Goal: Information Seeking & Learning: Learn about a topic

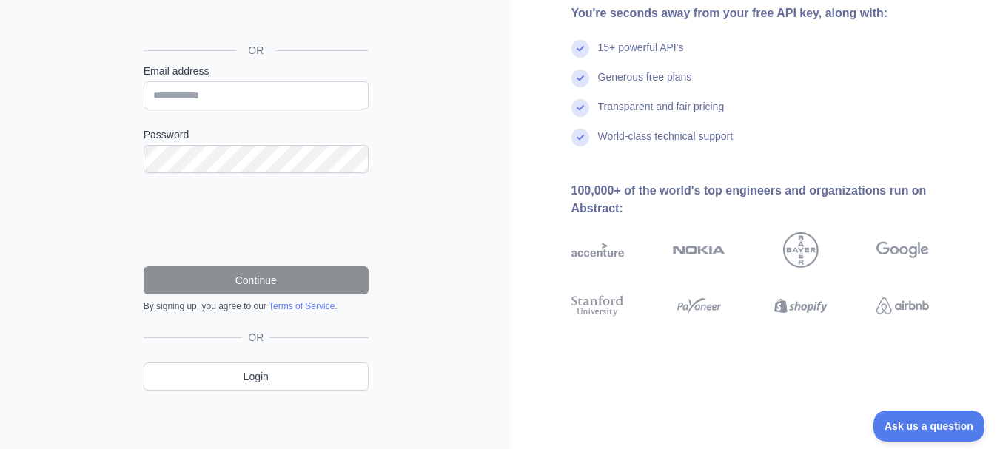
scroll to position [81, 0]
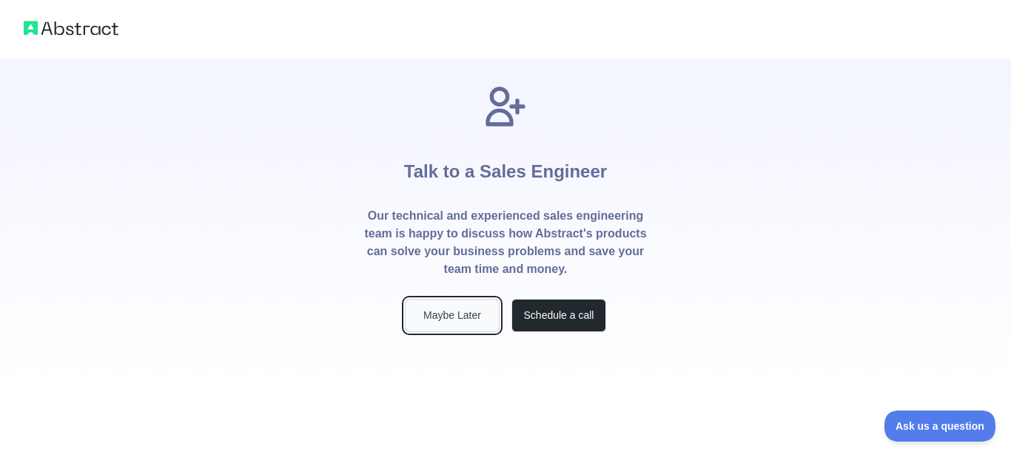
click at [457, 323] on button "Maybe Later" at bounding box center [452, 315] width 95 height 33
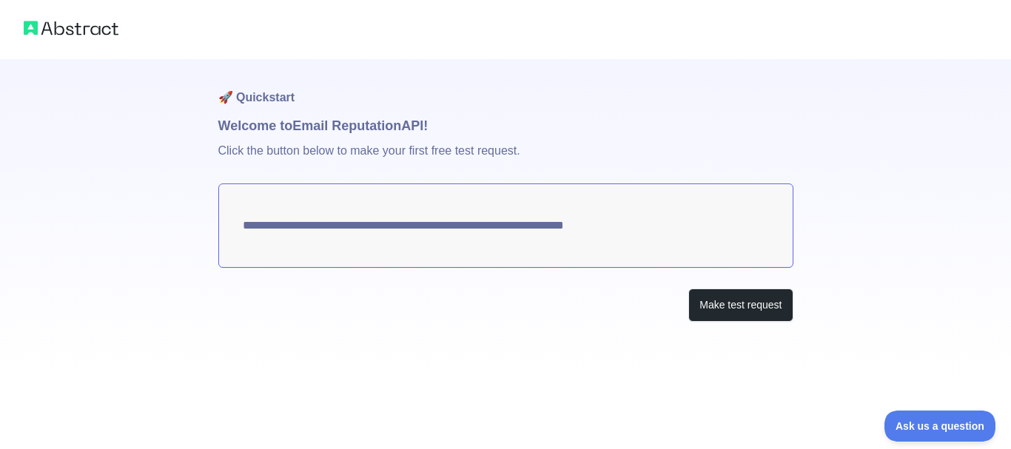
click at [733, 283] on div "**********" at bounding box center [505, 220] width 575 height 322
click at [772, 300] on button "Make test request" at bounding box center [740, 305] width 104 height 33
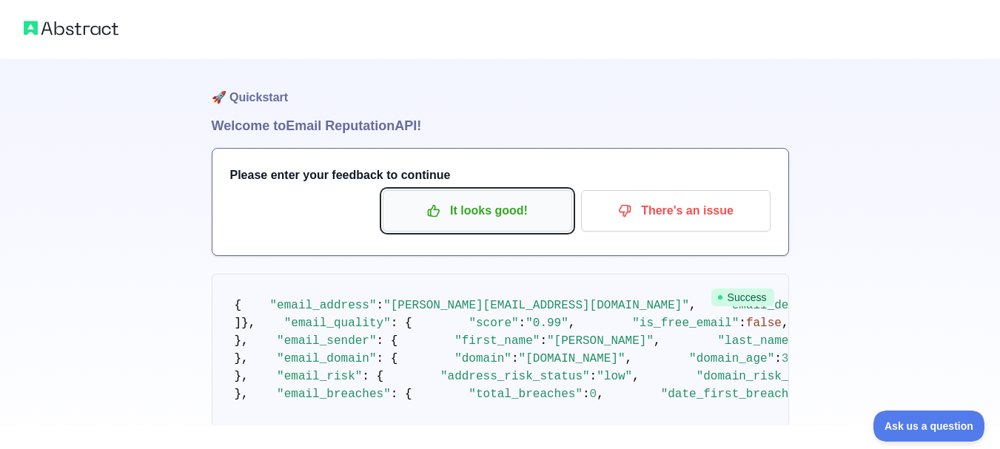
click at [534, 201] on p "It looks good!" at bounding box center [477, 210] width 167 height 25
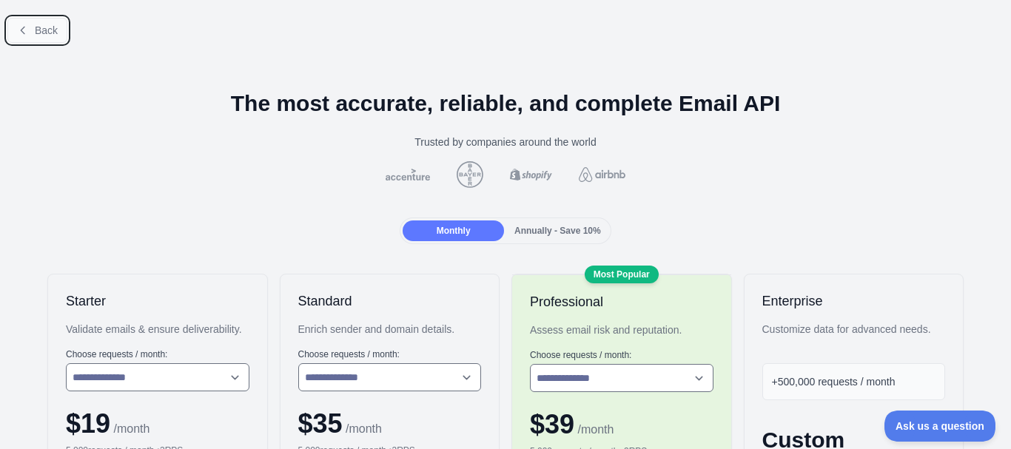
click at [39, 41] on button "Back" at bounding box center [37, 30] width 60 height 25
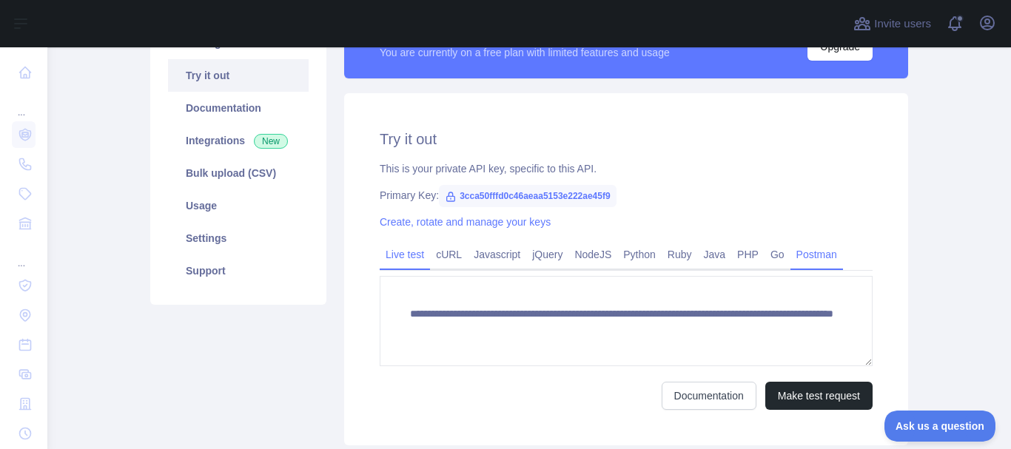
scroll to position [222, 0]
